Goal: Navigation & Orientation: Find specific page/section

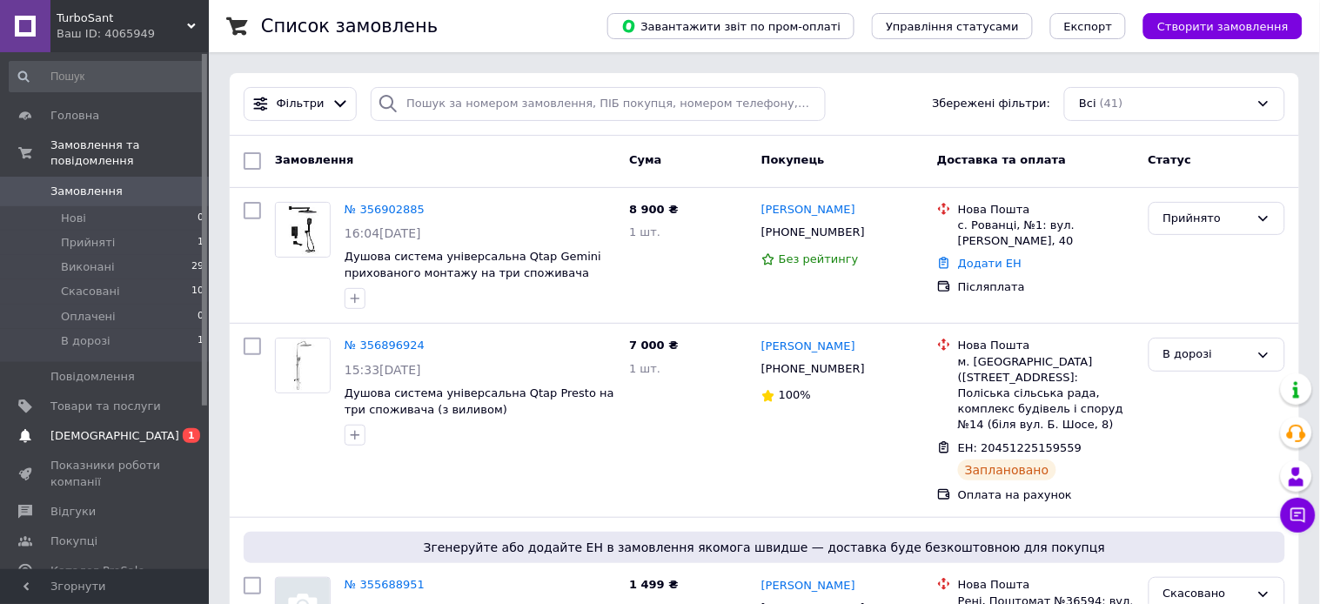
click at [110, 428] on span "[DEMOGRAPHIC_DATA]" at bounding box center [114, 436] width 129 height 16
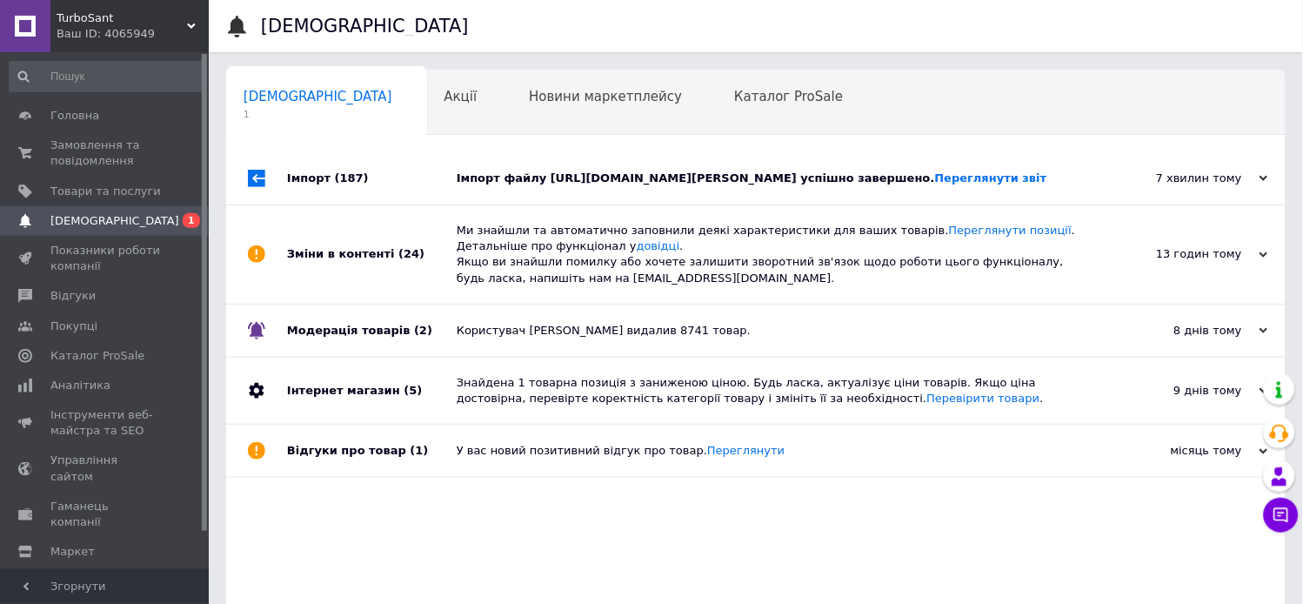
click at [572, 185] on div "Імпорт файлу https://b2b-sandi.com.ua/export/view/2998957a38ff75f3a497b82f47b72…" at bounding box center [776, 179] width 638 height 16
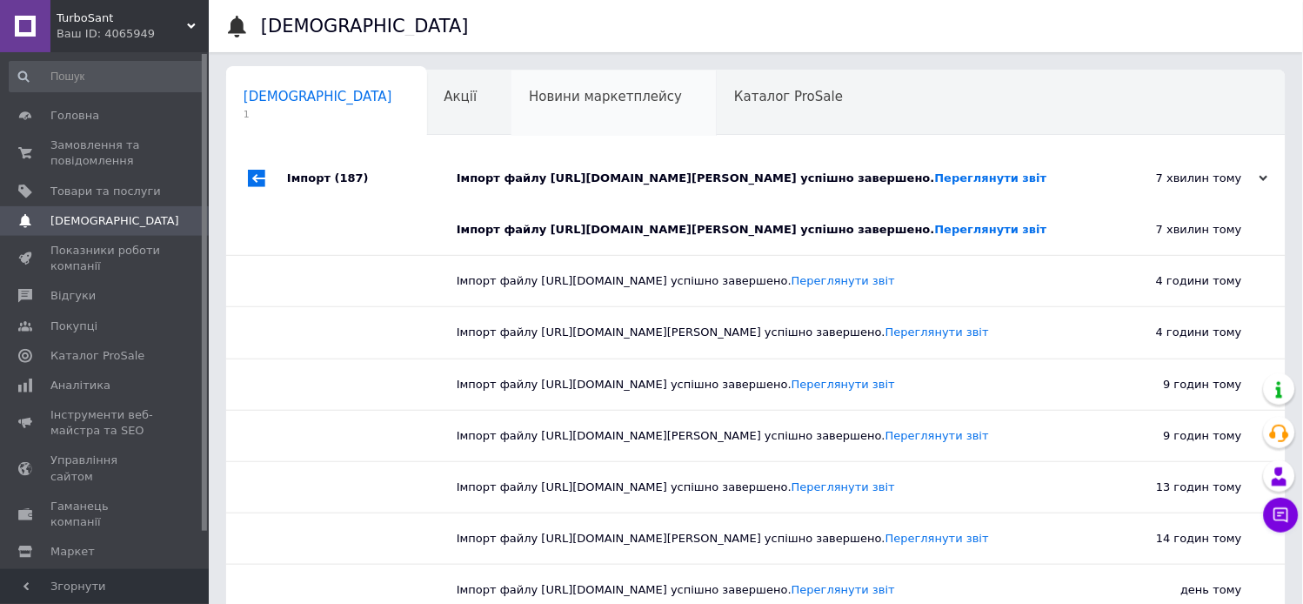
click at [518, 105] on div "Новини маркетплейсу 0" at bounding box center [614, 103] width 205 height 66
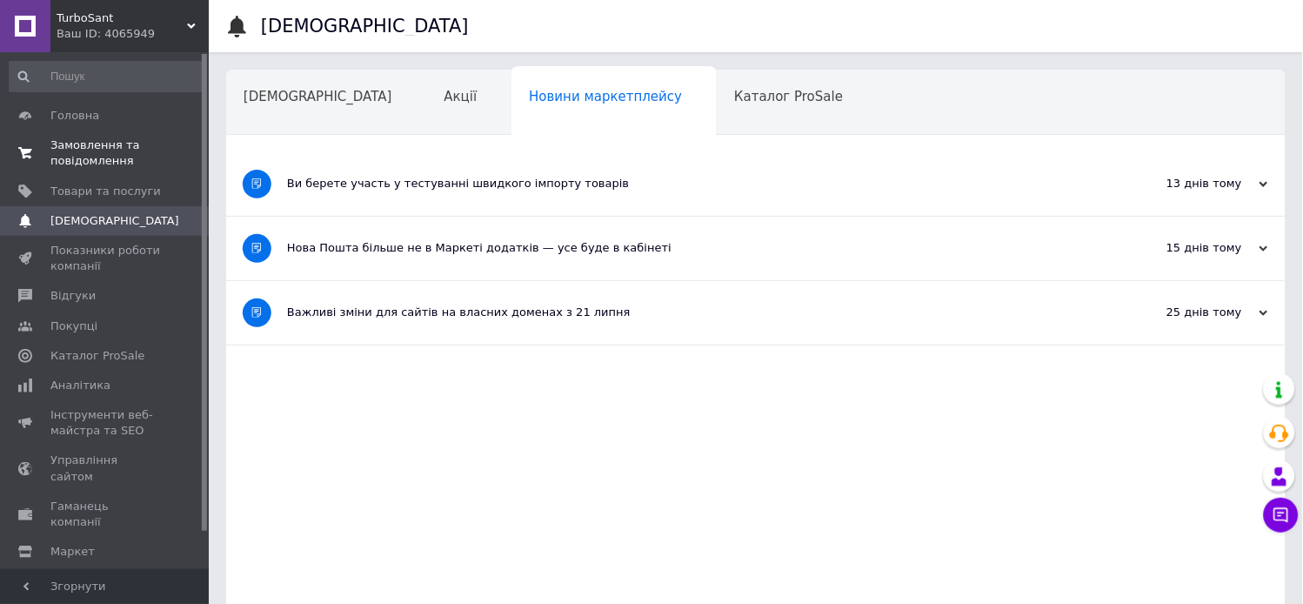
click at [111, 145] on span "Замовлення та повідомлення" at bounding box center [105, 152] width 110 height 31
